Goal: Information Seeking & Learning: Learn about a topic

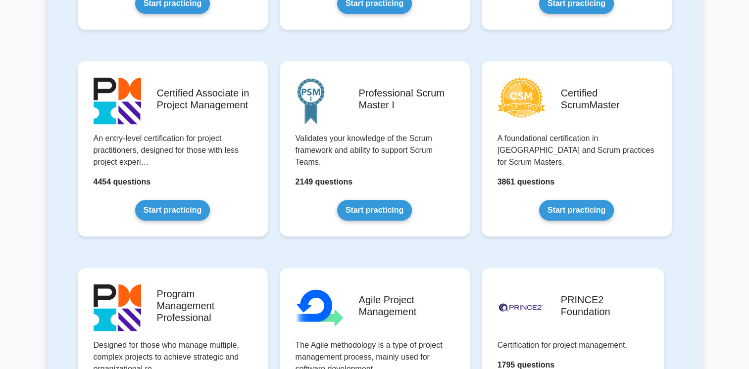
scroll to position [396, 0]
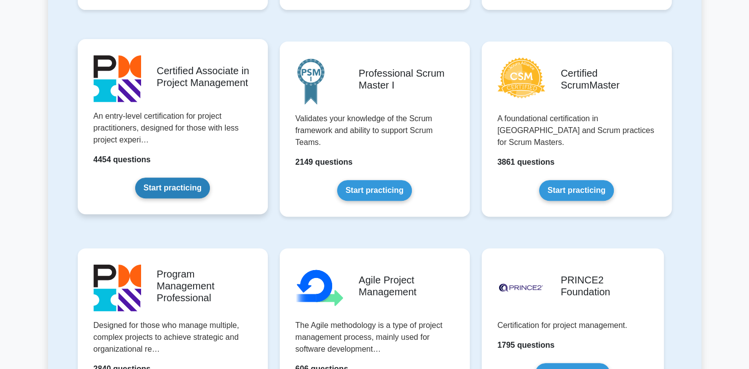
click at [187, 186] on link "Start practicing" at bounding box center [172, 188] width 75 height 21
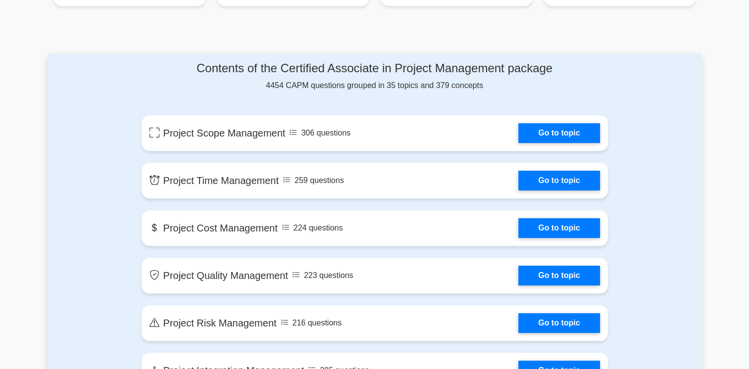
scroll to position [515, 0]
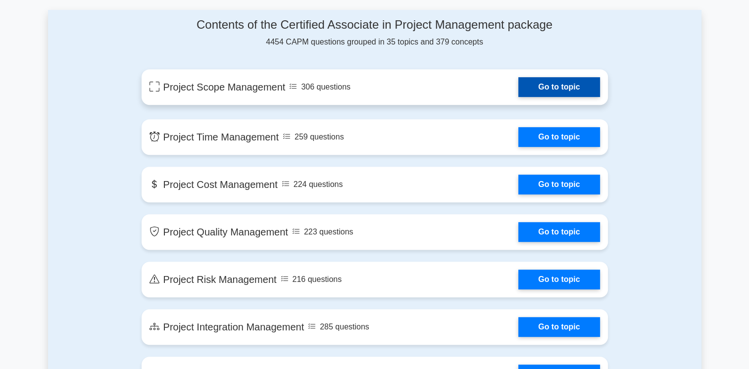
click at [535, 87] on link "Go to topic" at bounding box center [558, 87] width 81 height 20
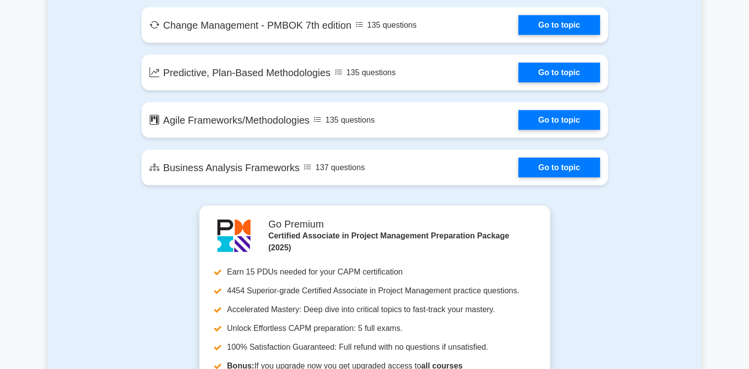
scroll to position [2084, 0]
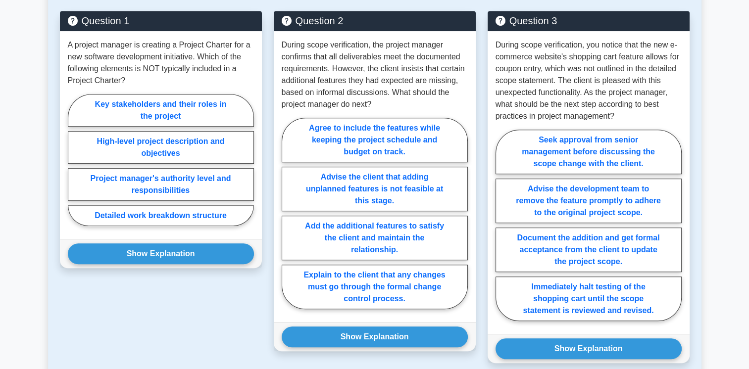
scroll to position [515, 0]
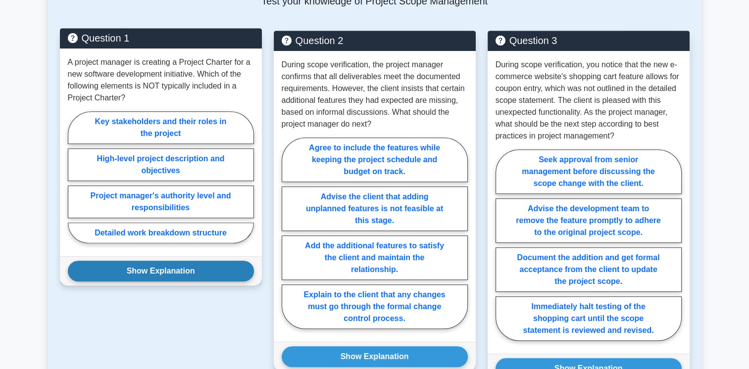
click at [143, 269] on button "Show Explanation" at bounding box center [161, 271] width 186 height 21
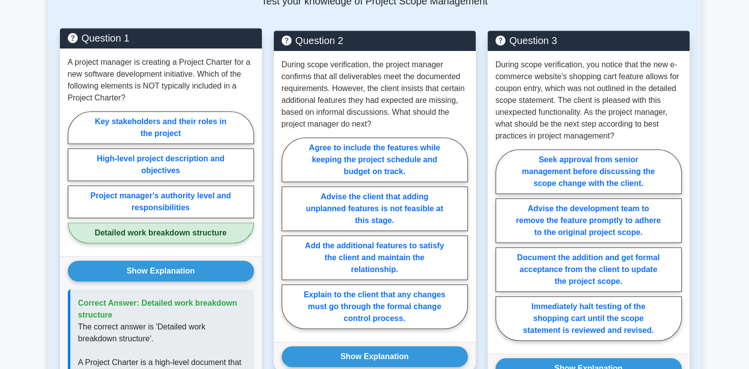
scroll to position [534, 0]
